Goal: Book appointment/travel/reservation

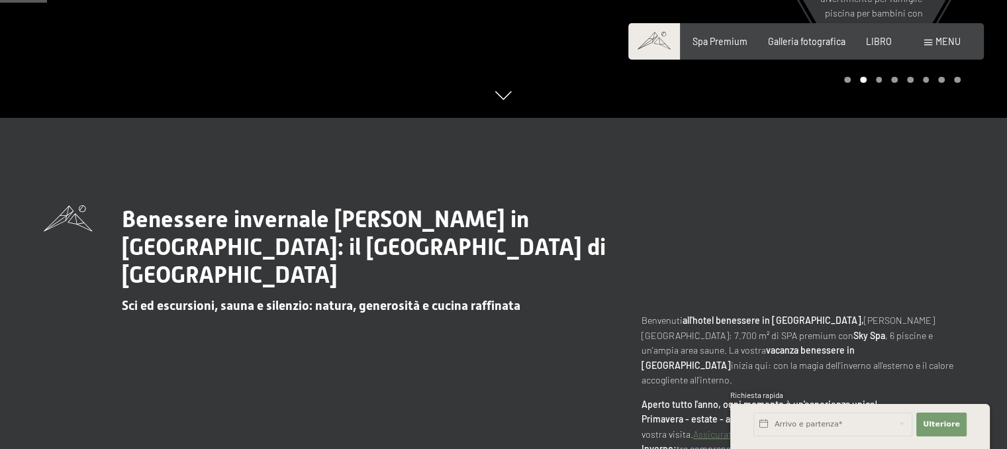
click at [940, 47] on div "menu" at bounding box center [943, 41] width 36 height 13
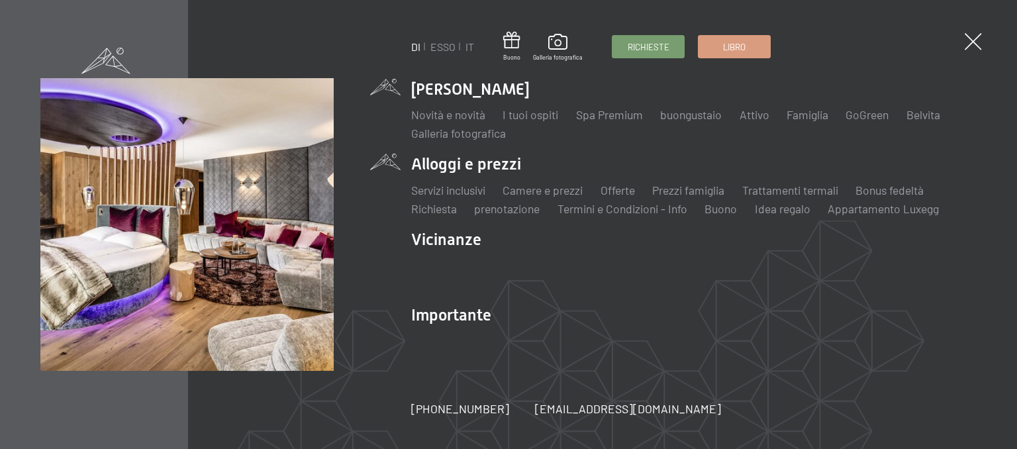
click at [490, 166] on li "Alloggi e prezzi Servizi inclusivi Camere e prezzi lista Offerte lista Prezzi f…" at bounding box center [694, 185] width 566 height 64
click at [479, 164] on li "Alloggi e prezzi Servizi inclusivi Camere e prezzi lista Offerte lista Prezzi f…" at bounding box center [694, 185] width 566 height 64
click at [527, 194] on font "Camere e prezzi" at bounding box center [543, 190] width 80 height 15
